Goal: Transaction & Acquisition: Subscribe to service/newsletter

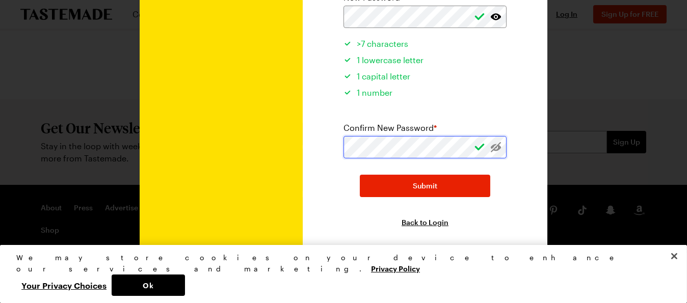
scroll to position [78, 0]
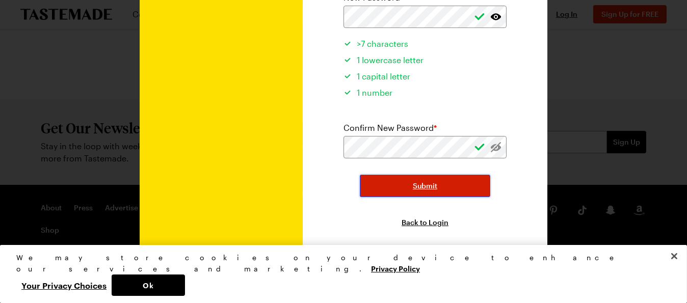
click at [423, 181] on span "Submit" at bounding box center [425, 186] width 24 height 10
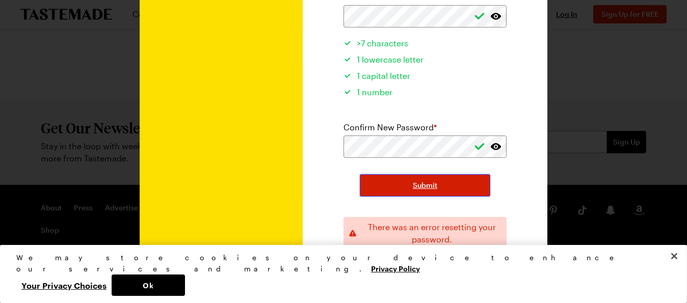
click at [439, 179] on button "Submit" at bounding box center [425, 185] width 130 height 22
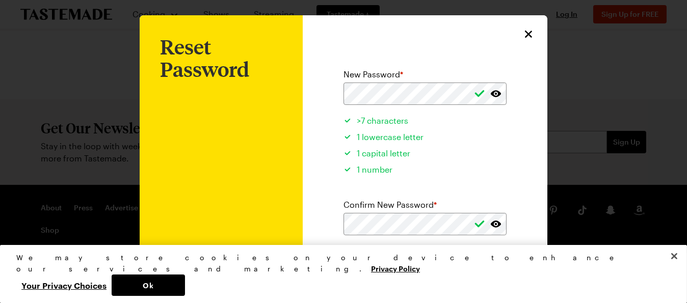
scroll to position [0, 0]
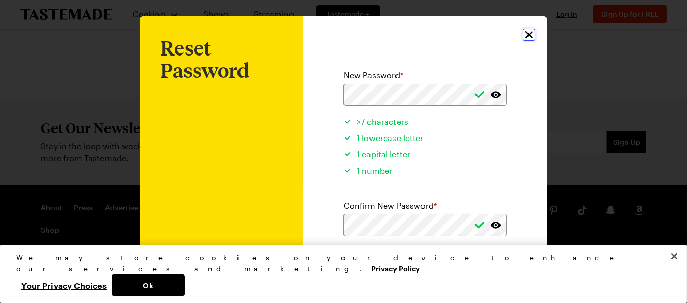
click at [526, 32] on icon "Close" at bounding box center [529, 35] width 12 height 12
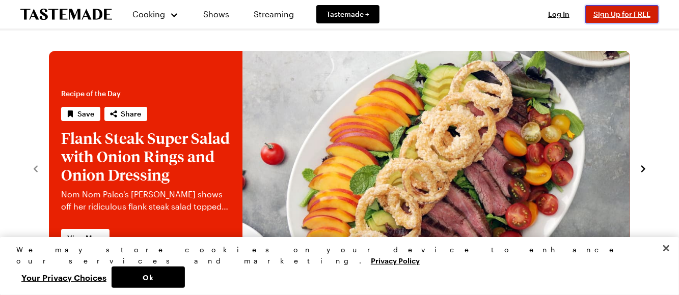
click at [604, 11] on span "Sign Up for FREE" at bounding box center [621, 14] width 57 height 9
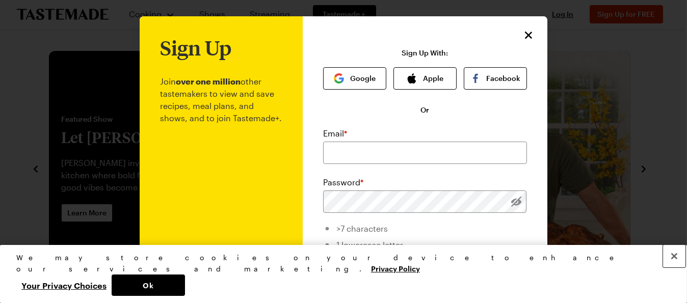
click at [677, 267] on button "Close" at bounding box center [674, 256] width 22 height 22
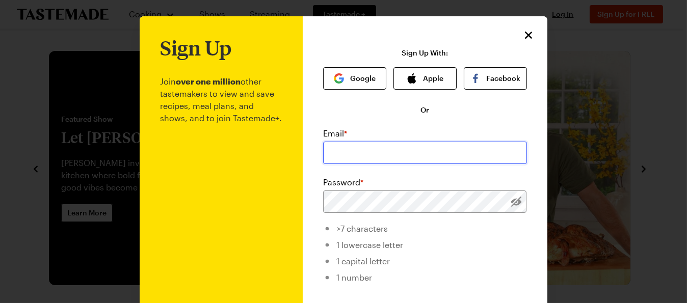
click at [366, 154] on input "email" at bounding box center [425, 153] width 204 height 22
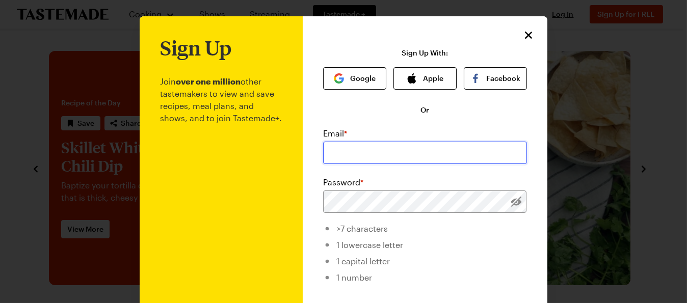
type input "[EMAIL_ADDRESS][DOMAIN_NAME]"
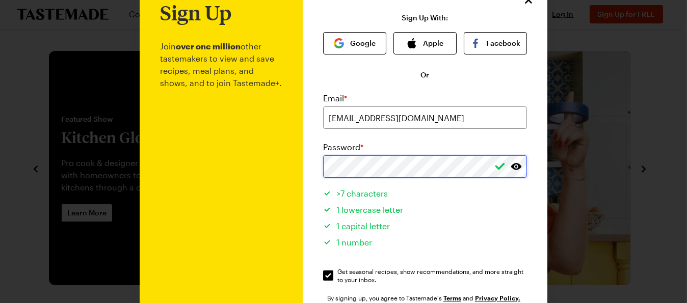
scroll to position [102, 0]
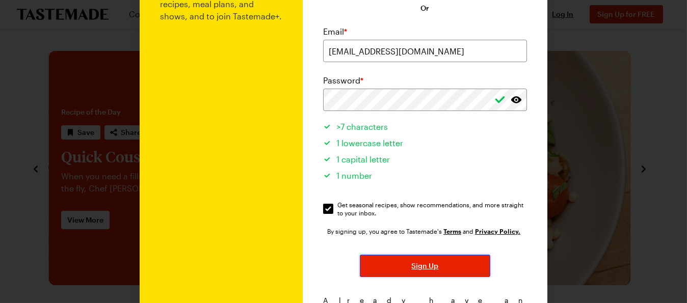
click at [385, 264] on button "Sign Up" at bounding box center [425, 266] width 130 height 22
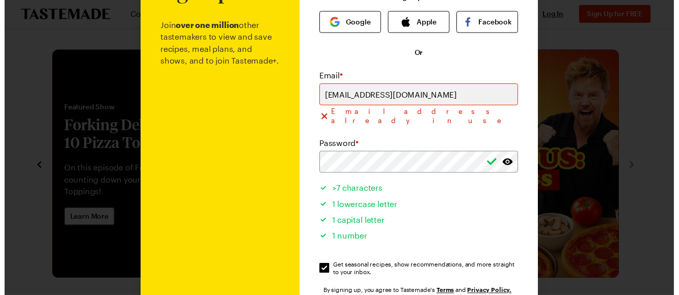
scroll to position [0, 0]
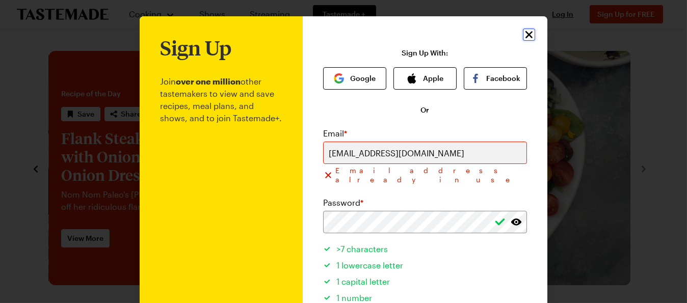
click at [527, 32] on icon "Close" at bounding box center [528, 34] width 7 height 7
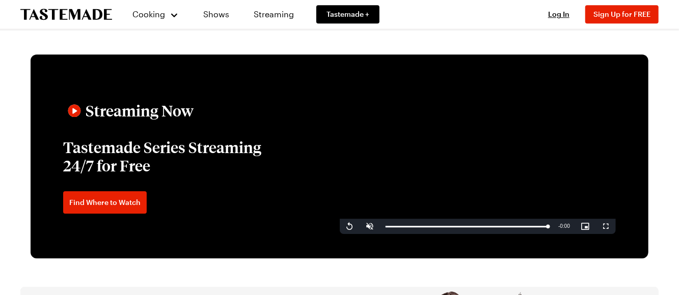
scroll to position [1630, 0]
